Goal: Information Seeking & Learning: Learn about a topic

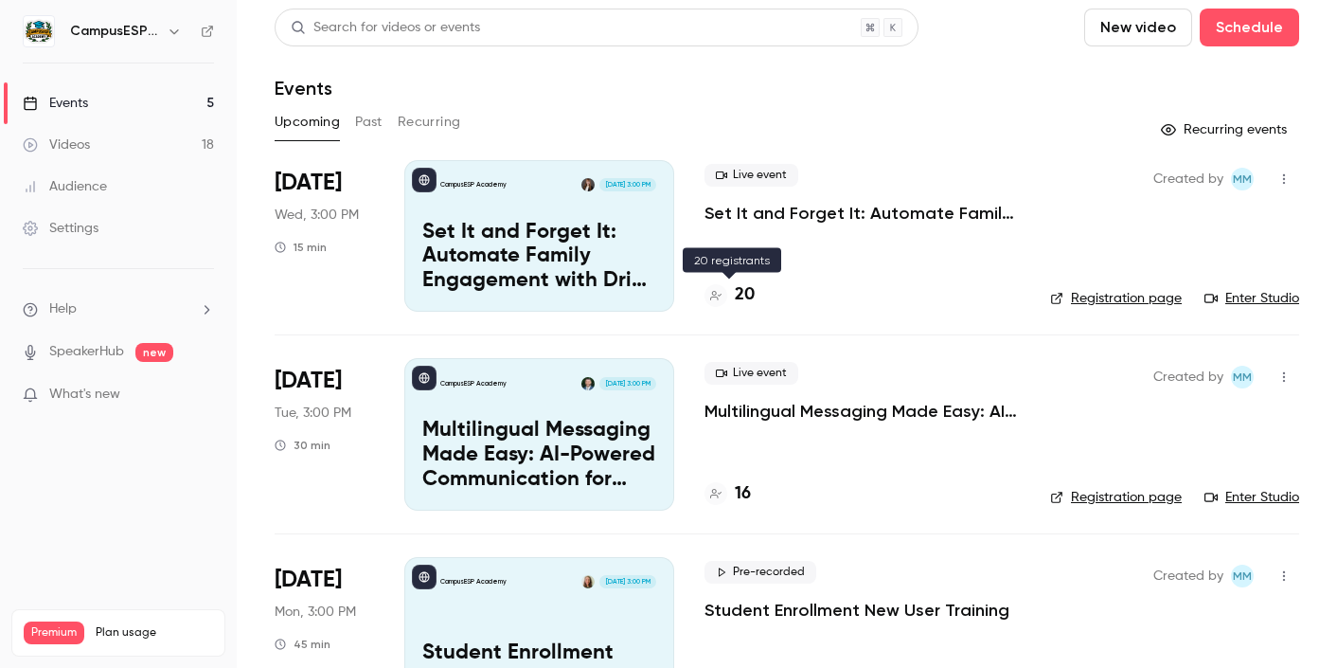
scroll to position [4, 0]
click at [743, 291] on h4 "20" at bounding box center [745, 294] width 20 height 26
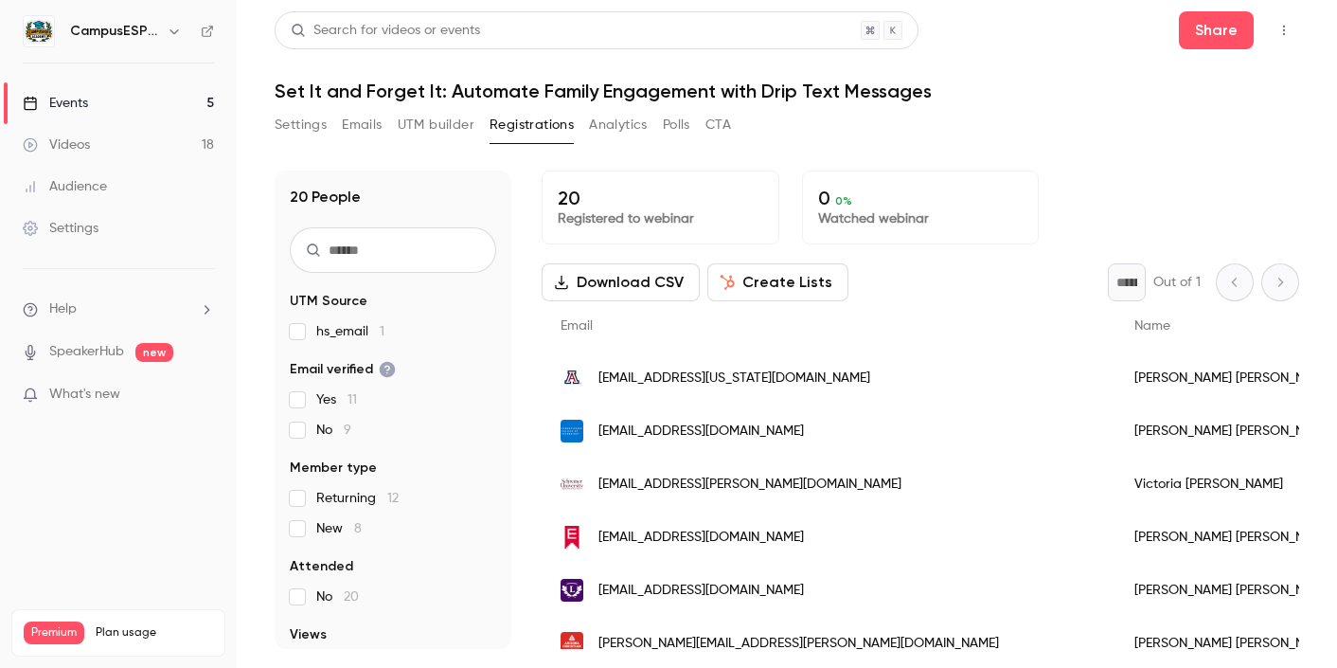
click at [81, 100] on div "Events" at bounding box center [55, 103] width 65 height 19
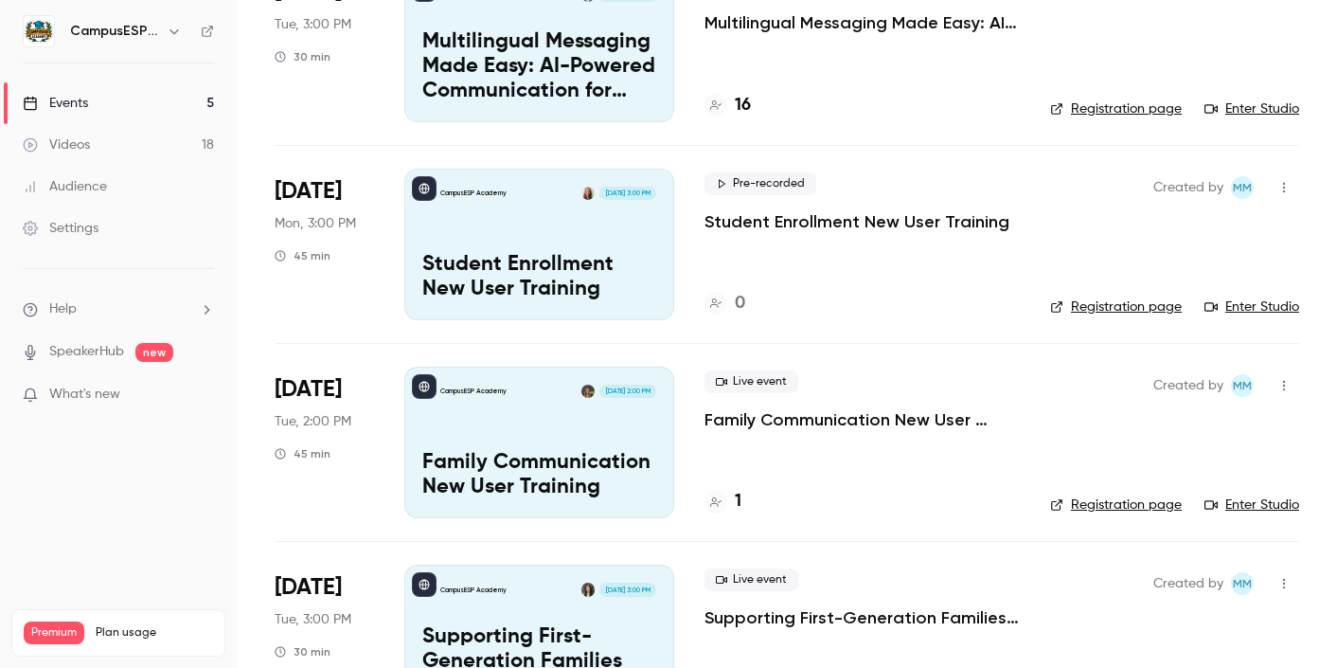
scroll to position [474, 0]
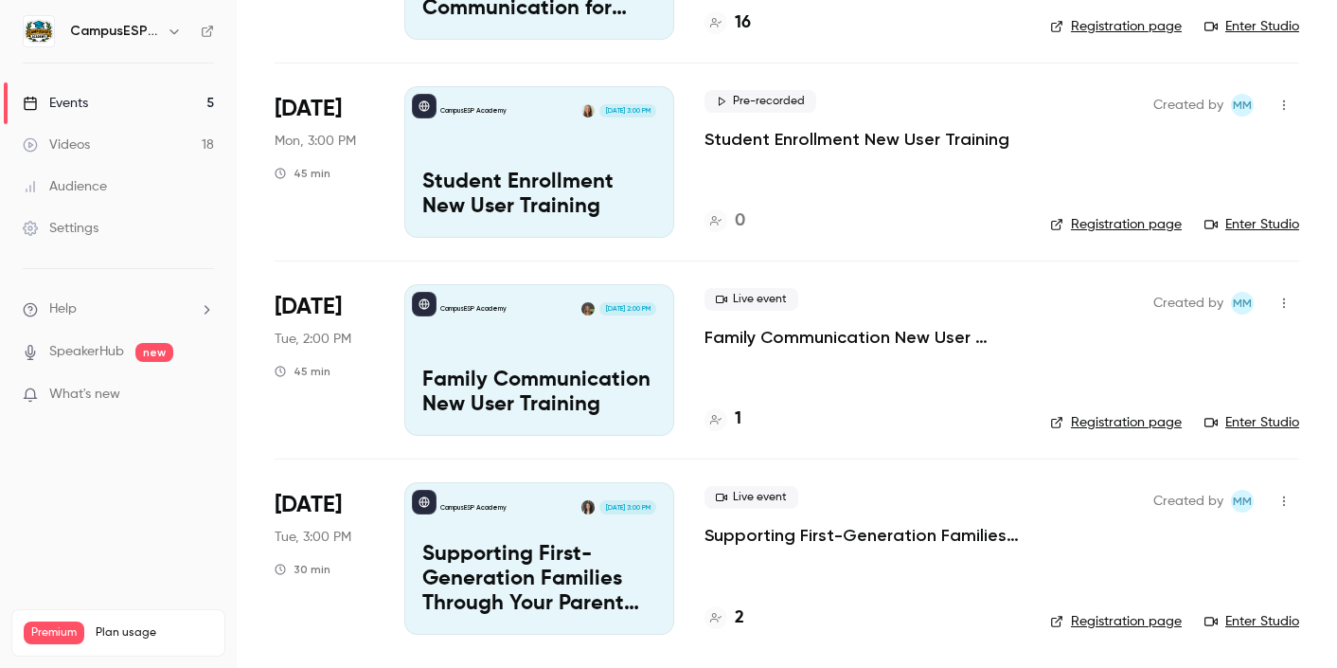
click at [737, 414] on h4 "1" at bounding box center [738, 419] width 7 height 26
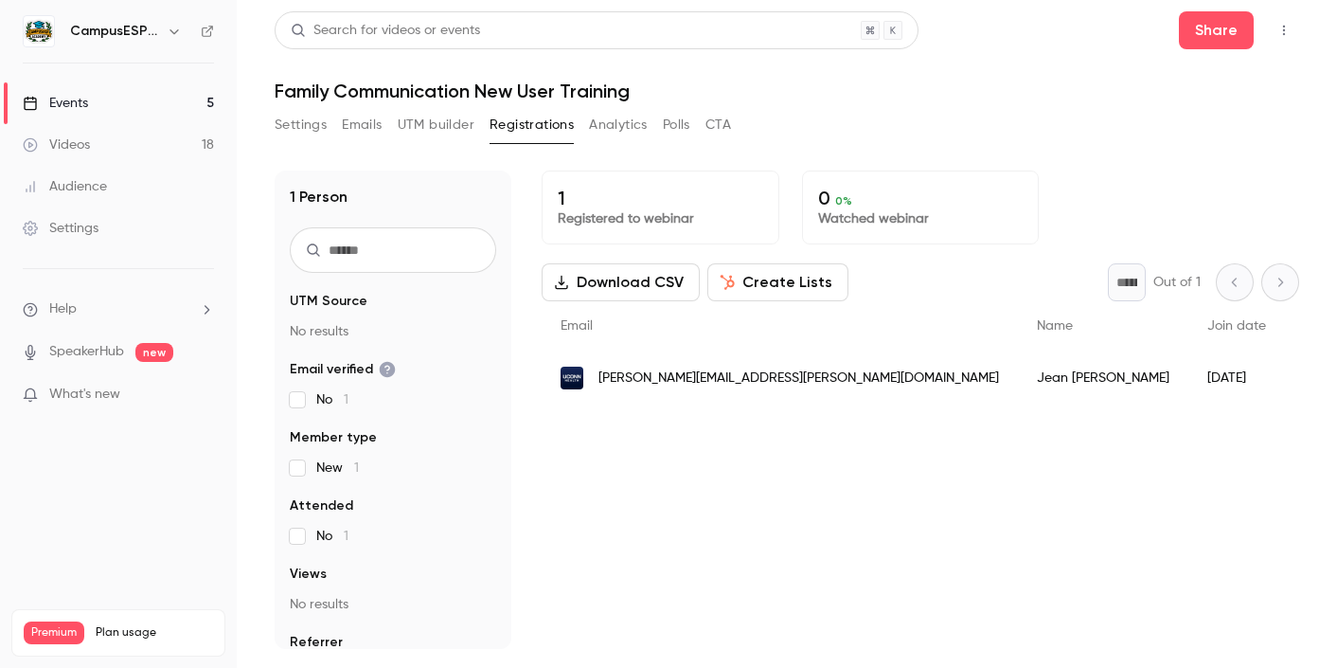
click at [97, 100] on link "Events 5" at bounding box center [118, 103] width 237 height 42
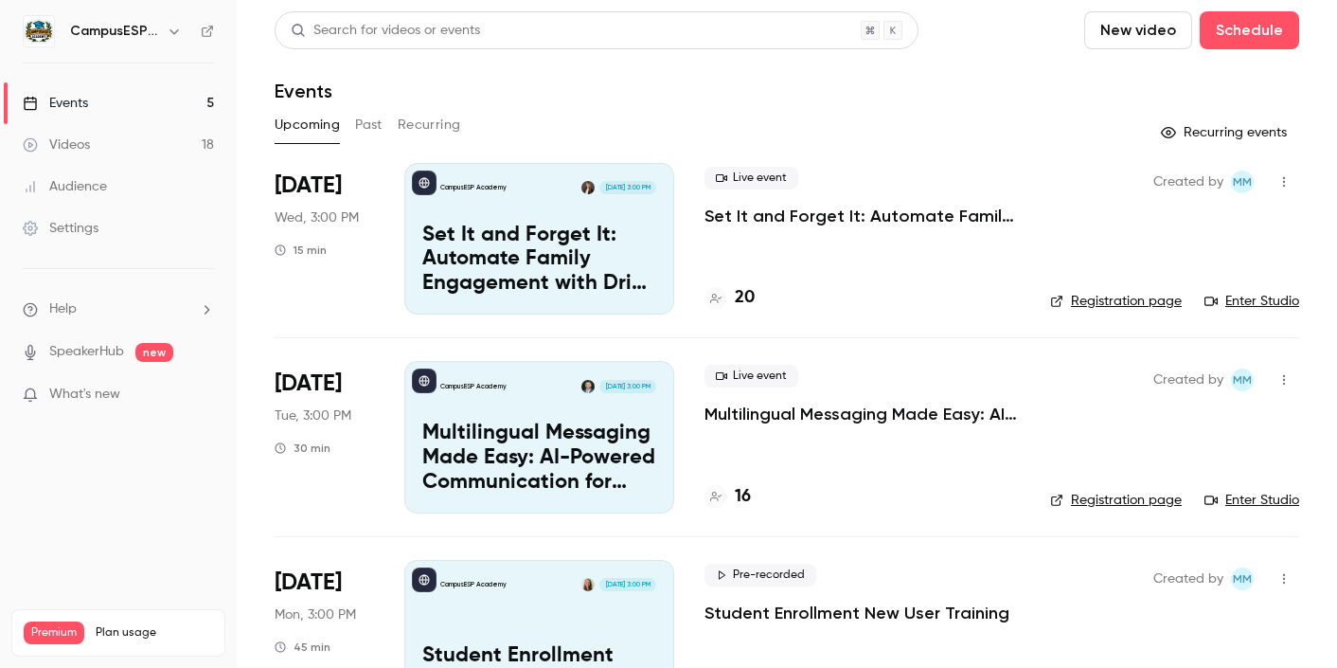
click at [378, 122] on button "Past" at bounding box center [368, 125] width 27 height 30
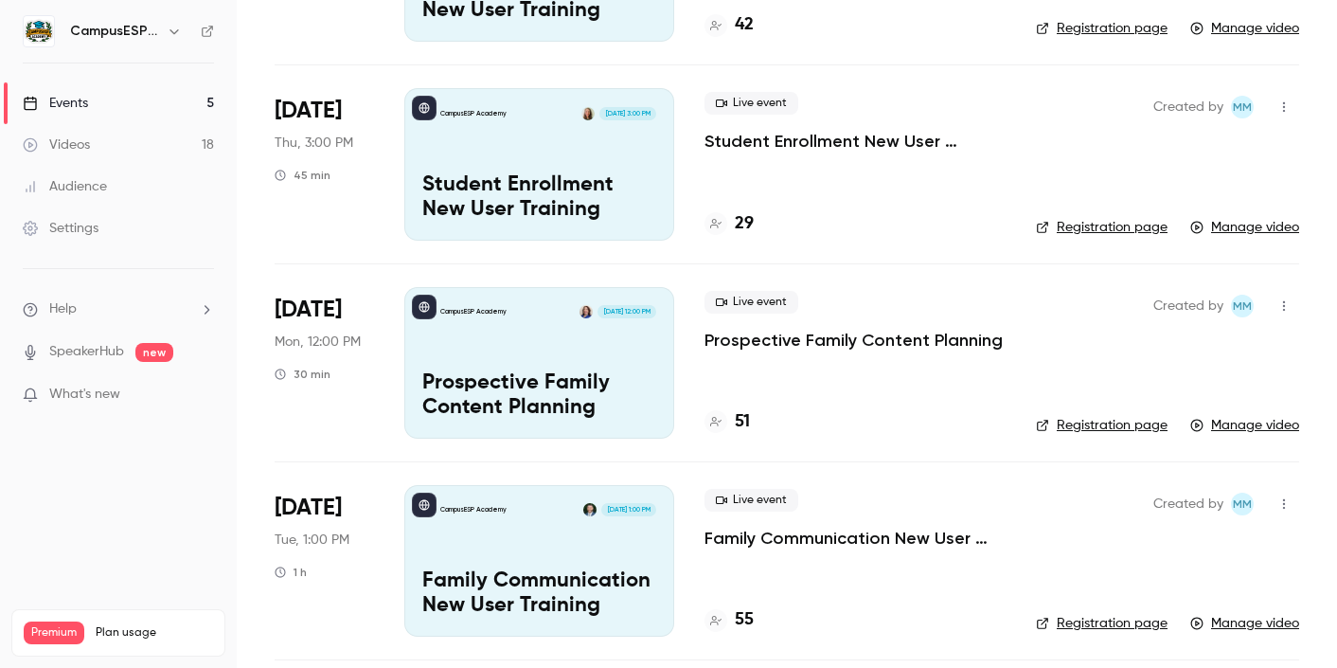
scroll to position [335, 0]
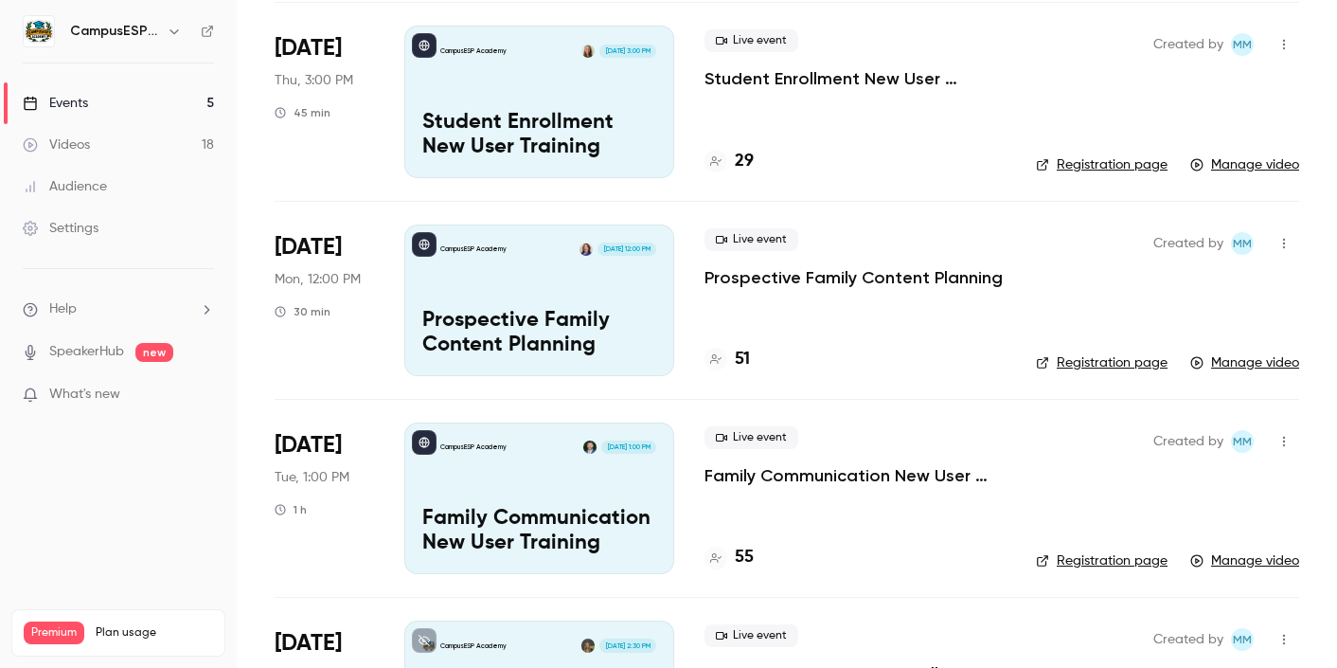
click at [533, 495] on div "CampusESP Academy [DATE] 1:00 PM Family Communication New User Training" at bounding box center [539, 498] width 270 height 152
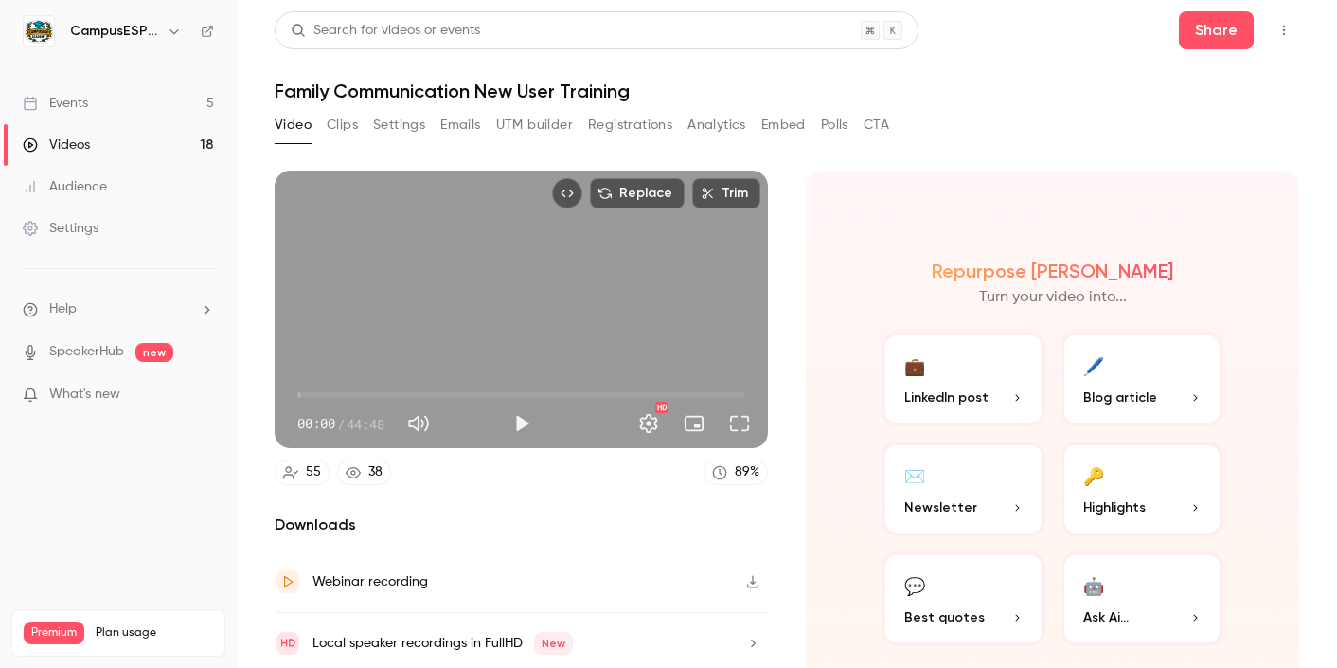
click at [707, 129] on button "Analytics" at bounding box center [717, 125] width 59 height 30
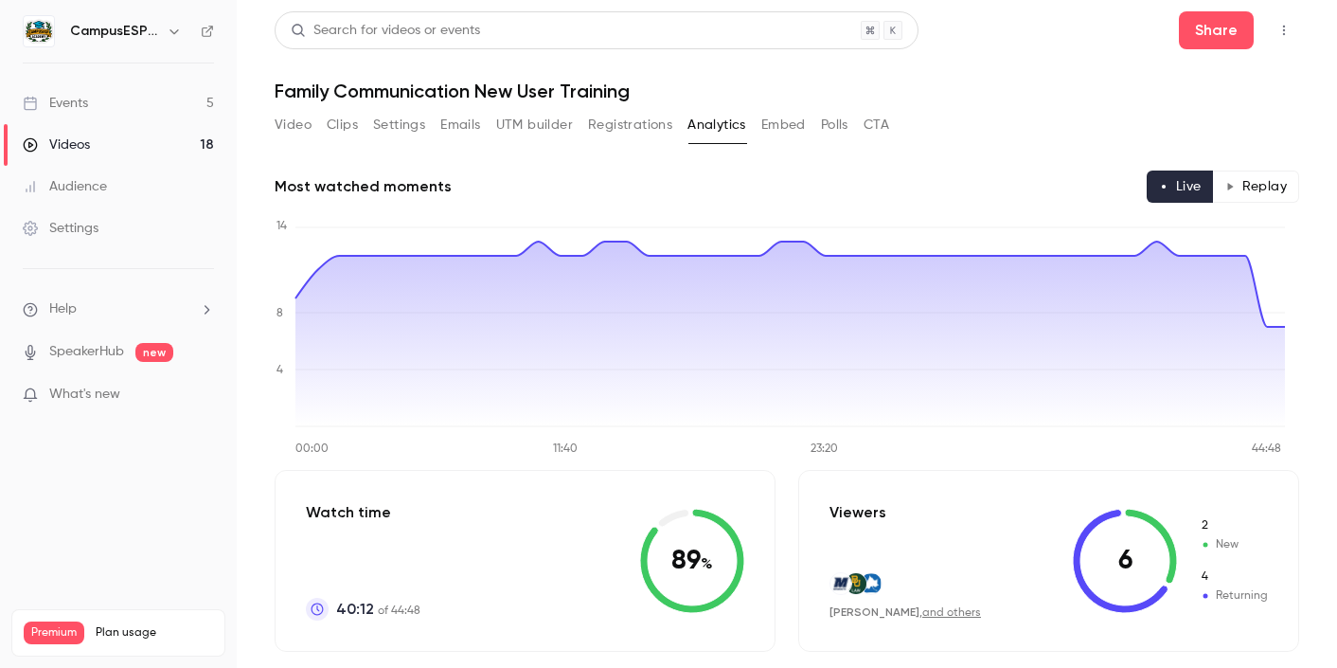
click at [74, 95] on div "Events" at bounding box center [55, 103] width 65 height 19
